Goal: Check status: Check status

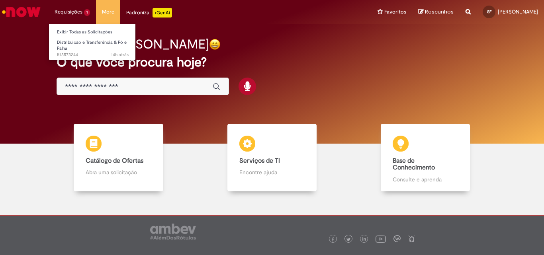
click at [76, 17] on li "Requisições 1 Exibir Todas as Solicitações Distribuicão e Transferência & Pó e …" at bounding box center [72, 12] width 47 height 24
click at [74, 27] on li "Exibir Todas as Solicitações" at bounding box center [93, 31] width 88 height 10
click at [75, 31] on link "Exibir Todas as Solicitações" at bounding box center [93, 32] width 88 height 9
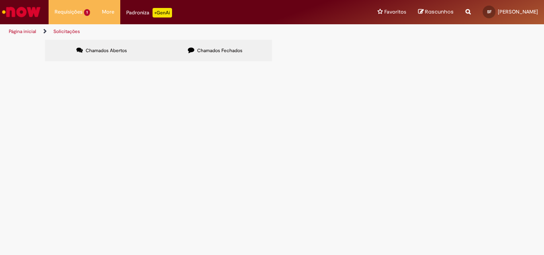
click at [0, 0] on span "NF PO E PALHA/AMP001425" at bounding box center [0, 0] width 0 height 0
